Goal: Find specific page/section: Find specific page/section

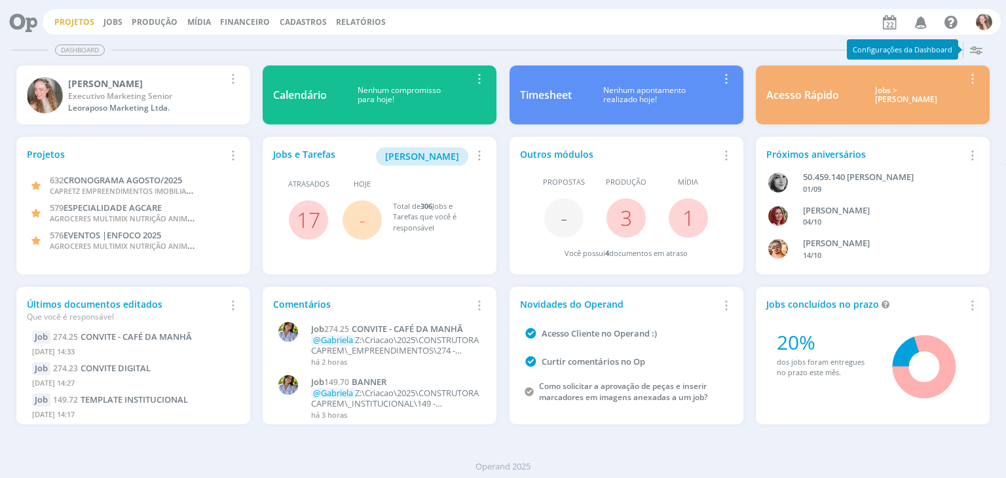
click at [54, 22] on link "Projetos" at bounding box center [74, 21] width 40 height 11
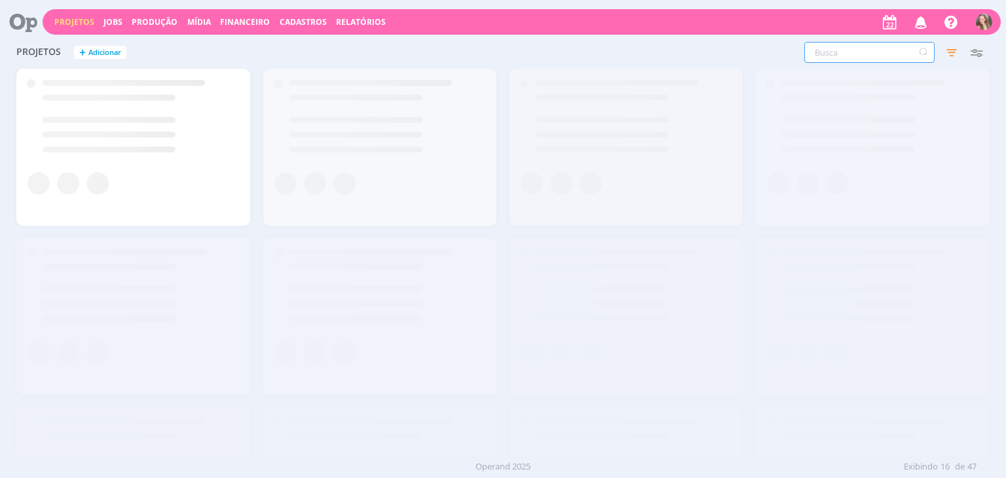
click at [871, 60] on input "text" at bounding box center [869, 52] width 130 height 21
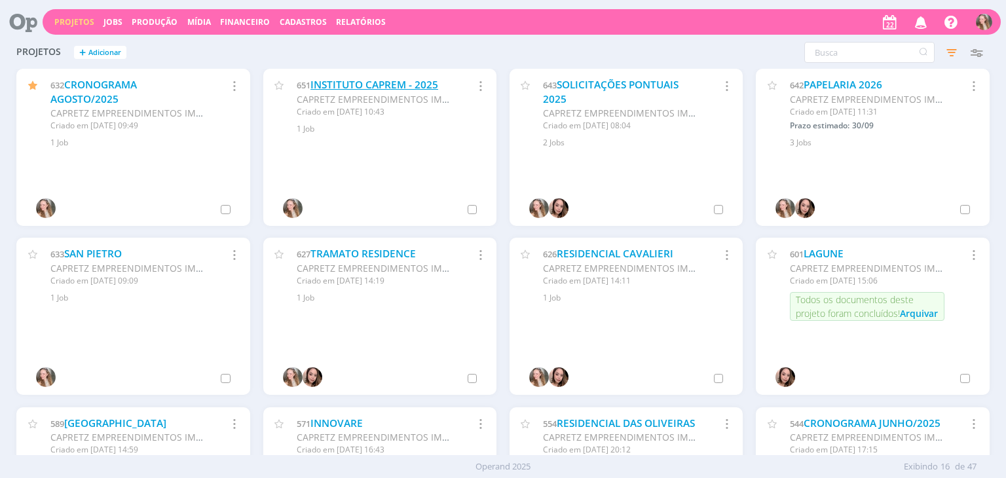
click at [369, 81] on link "INSTITUTO CAPREM - 2025" at bounding box center [374, 85] width 128 height 14
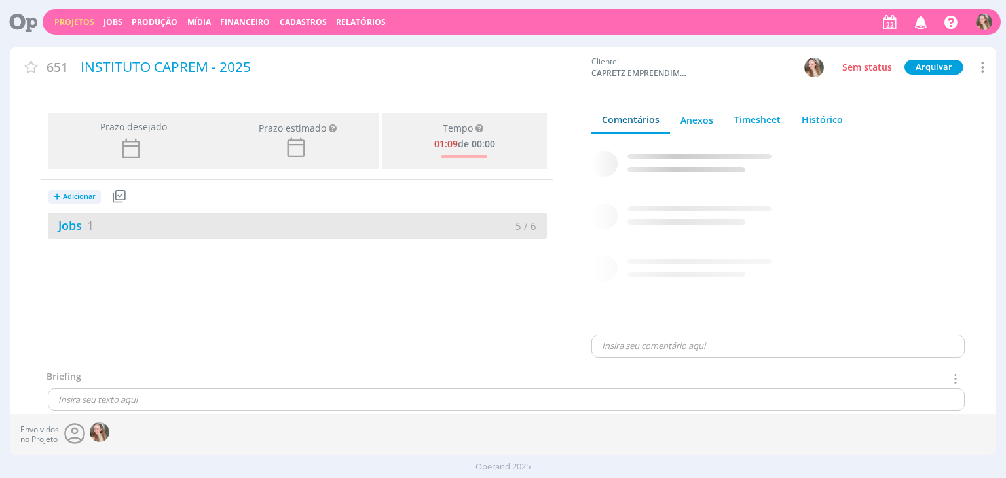
click at [236, 231] on div "Jobs 1 5 / 6" at bounding box center [297, 226] width 499 height 26
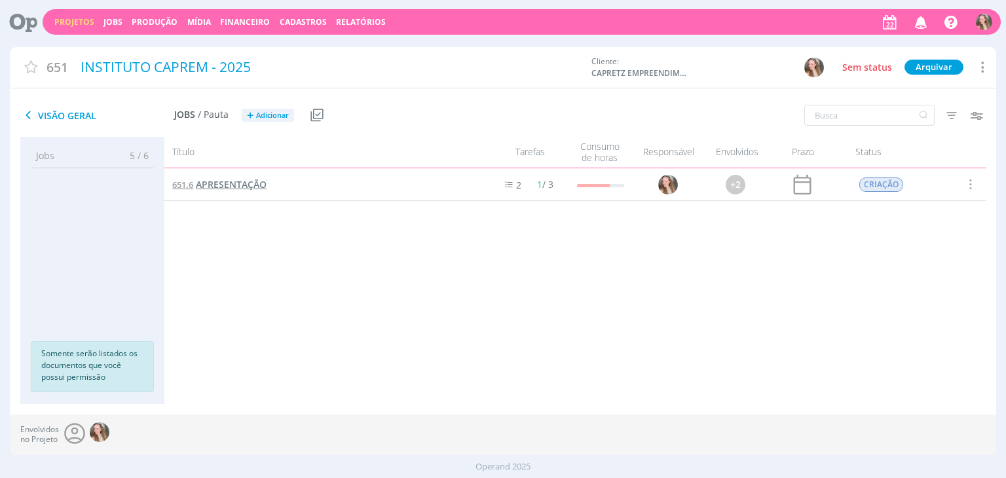
click at [230, 185] on span "APRESENTAÇÃO" at bounding box center [231, 184] width 71 height 12
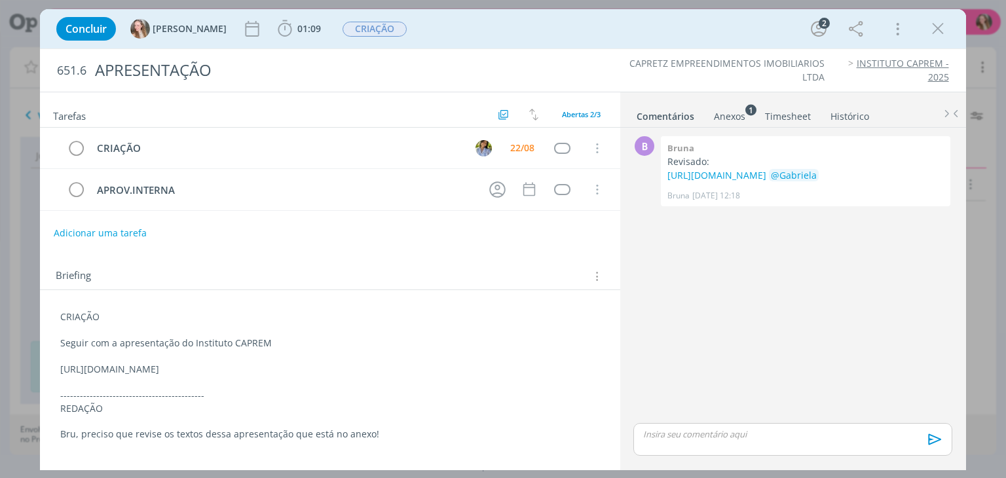
drag, startPoint x: 183, startPoint y: 382, endPoint x: 45, endPoint y: 365, distance: 139.3
click at [45, 365] on div "CRIAÇÃO Seguir com a apresentação do Instituto CAPREM [URL][DOMAIN_NAME] ------…" at bounding box center [330, 370] width 580 height 160
copy p "[URL][DOMAIN_NAME]"
